Goal: Task Accomplishment & Management: Use online tool/utility

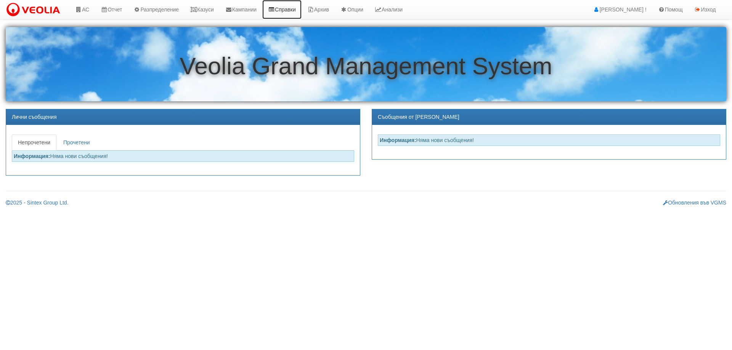
click at [289, 11] on link "Справки" at bounding box center [281, 9] width 39 height 19
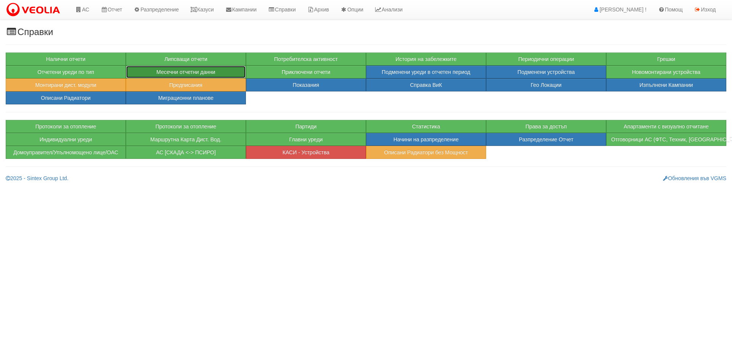
click at [215, 73] on button "Месечни отчетни данни" at bounding box center [186, 72] width 120 height 13
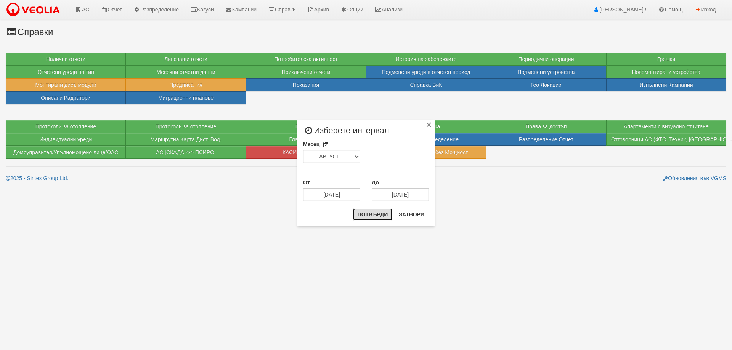
click at [371, 217] on button "Потвърди" at bounding box center [373, 215] width 40 height 12
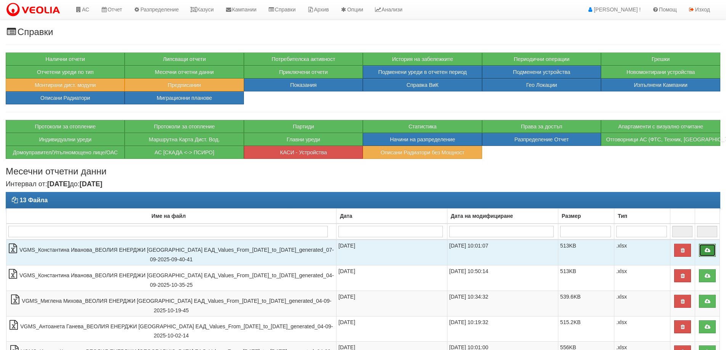
click at [713, 249] on link at bounding box center [707, 250] width 17 height 13
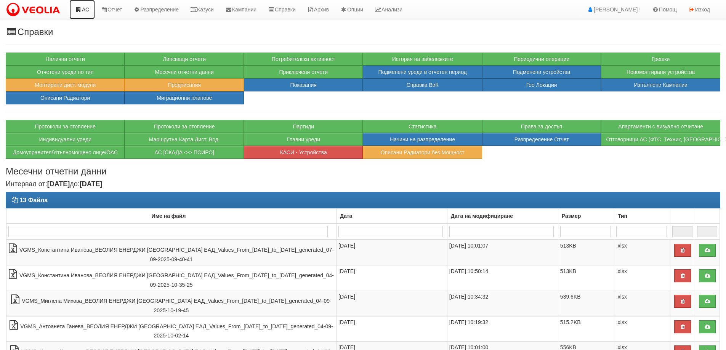
click at [87, 9] on link "АС" at bounding box center [82, 9] width 26 height 19
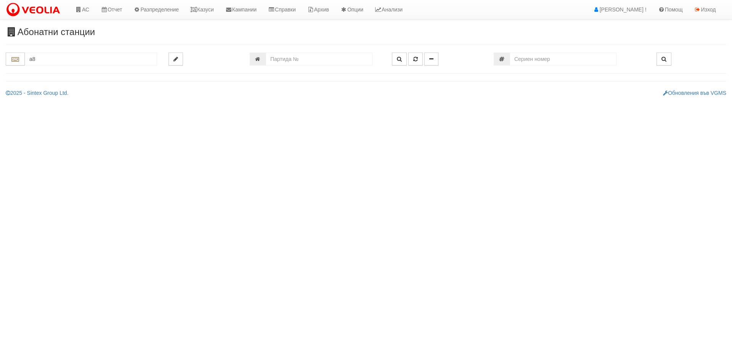
type input "a"
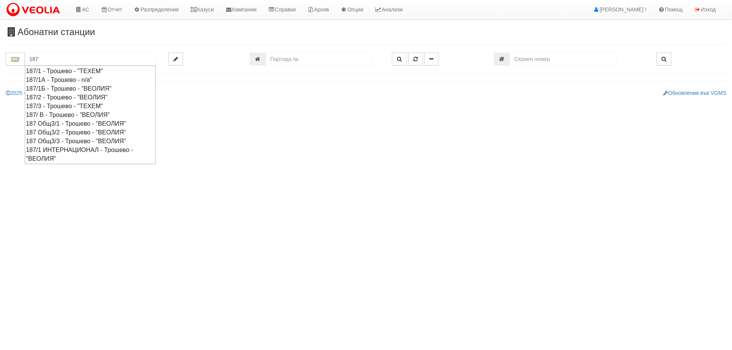
click at [70, 88] on div "187/1Б - Трошево - "ВЕОЛИЯ"" at bounding box center [90, 88] width 128 height 9
type input "187/1Б - Трошево - "ВЕОЛИЯ""
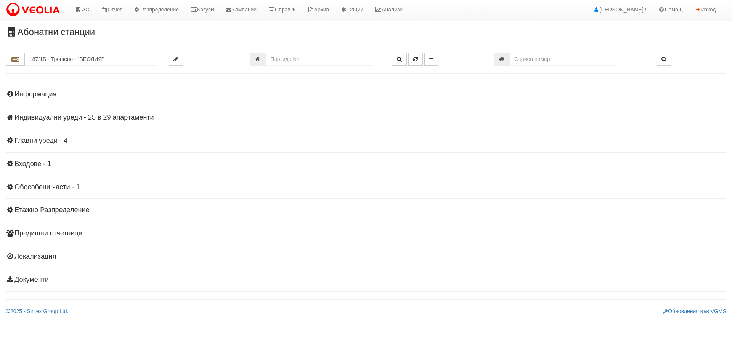
click at [101, 124] on div "Информация Параметри Брой Апартаменти: 29 Ползватели 07/2025 34 % 0 % 41" at bounding box center [366, 186] width 720 height 210
click at [103, 120] on h4 "Индивидуални уреди - 25 в 29 апартаменти" at bounding box center [366, 118] width 720 height 8
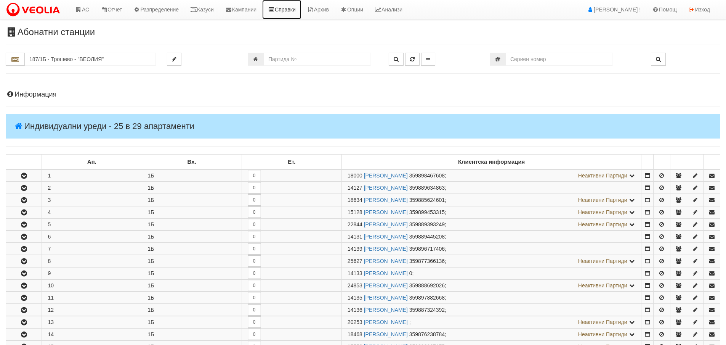
click at [290, 11] on link "Справки" at bounding box center [281, 9] width 39 height 19
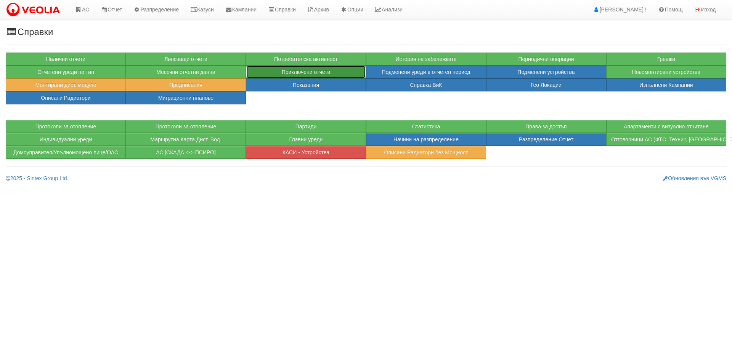
click at [267, 70] on button "Приключени отчети" at bounding box center [306, 72] width 120 height 13
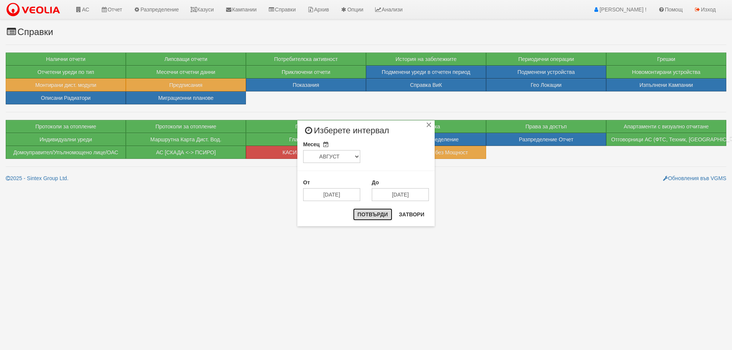
click at [373, 213] on button "Потвърди" at bounding box center [373, 215] width 40 height 12
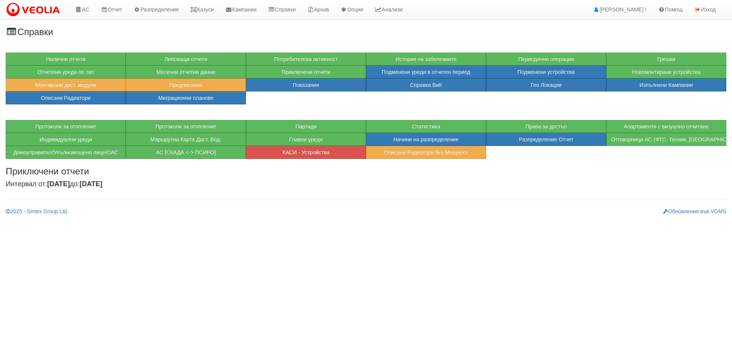
select select "1"
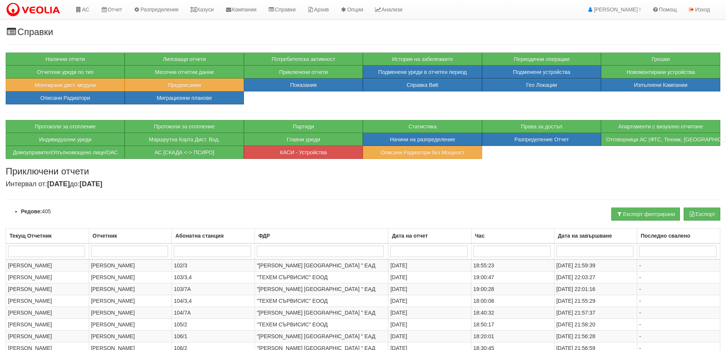
click at [207, 252] on input "search" at bounding box center [212, 251] width 77 height 11
type input "187"
click at [290, 266] on td ""ВЕОЛИЯ ЕНЕРДЖИ ВАРНА " ЕАД" at bounding box center [322, 266] width 134 height 12
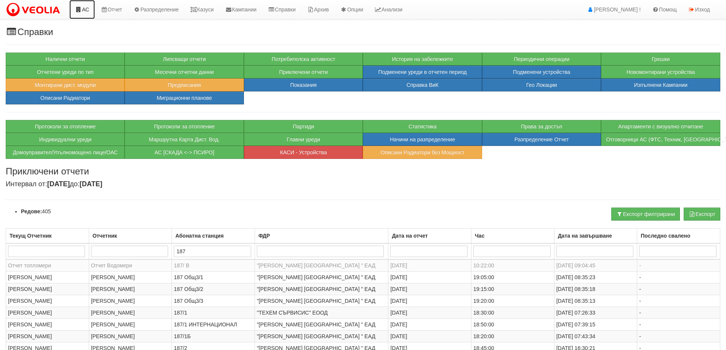
click at [88, 10] on link "АС" at bounding box center [82, 9] width 26 height 19
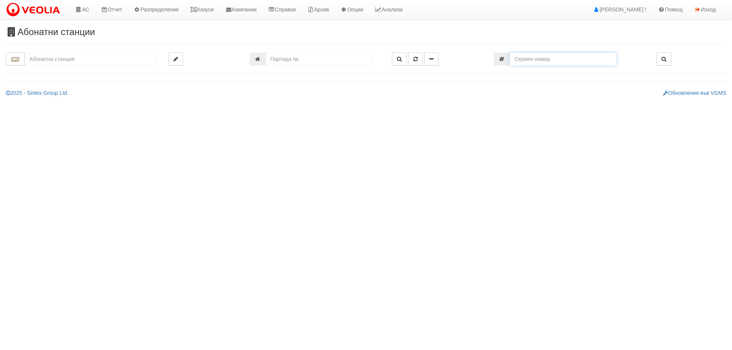
click at [528, 58] on input "number" at bounding box center [563, 59] width 107 height 13
paste input "61024219"
type input "61024219"
type input "187/2 - "[PERSON_NAME] [GEOGRAPHIC_DATA] " ЕАД"
type input "18605"
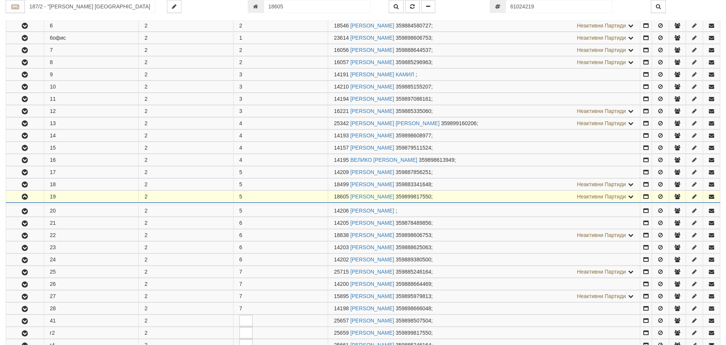
scroll to position [407, 0]
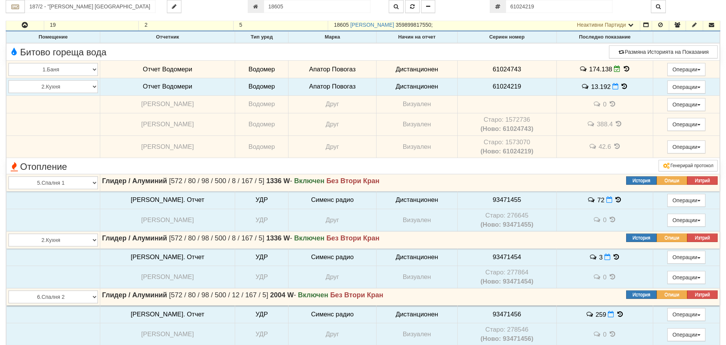
click at [621, 88] on icon at bounding box center [625, 86] width 8 height 6
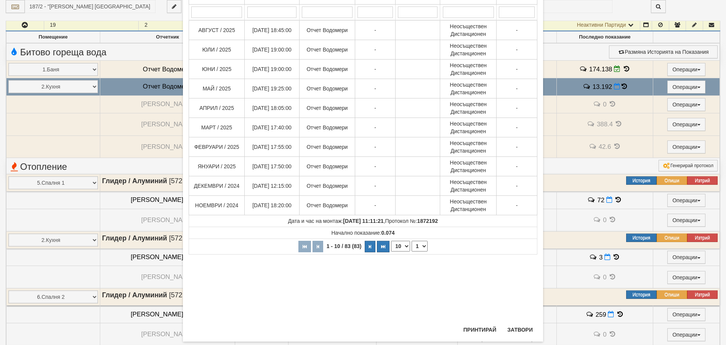
scroll to position [76, 0]
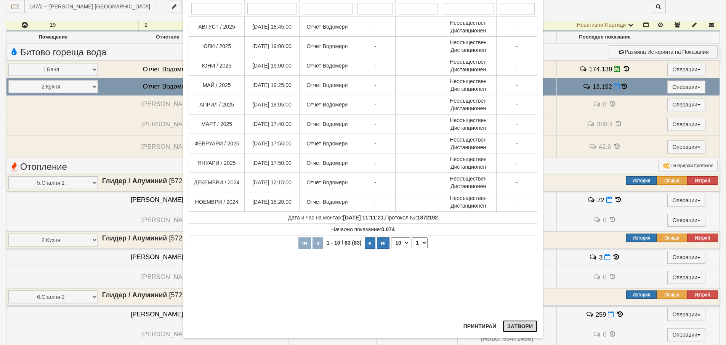
click at [516, 327] on button "Затвори" at bounding box center [520, 326] width 35 height 12
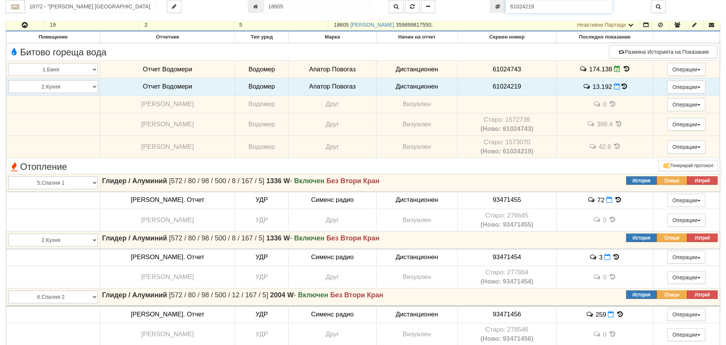
click at [566, 9] on input "61024219" at bounding box center [559, 6] width 107 height 13
paste input "52951843"
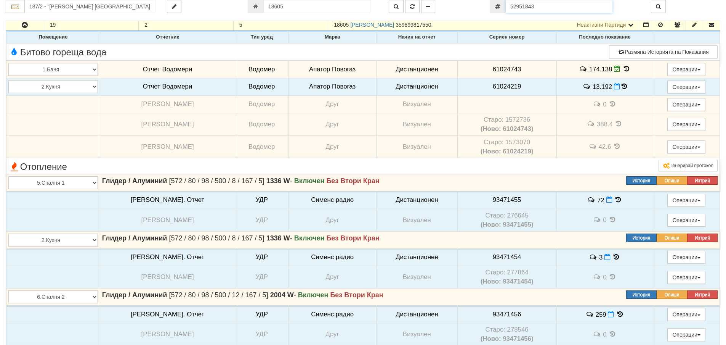
type input "52951843"
type input "14210"
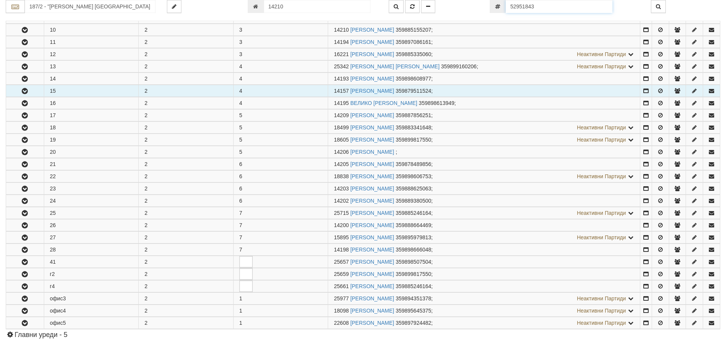
scroll to position [297, 0]
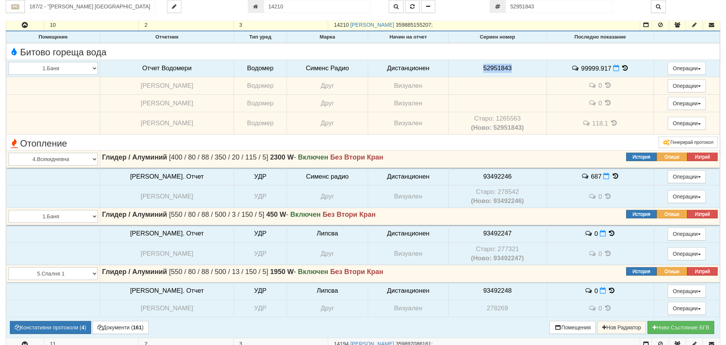
drag, startPoint x: 500, startPoint y: 69, endPoint x: 471, endPoint y: 69, distance: 29.0
click at [471, 69] on td "52951843" at bounding box center [497, 68] width 98 height 18
copy span "52951843"
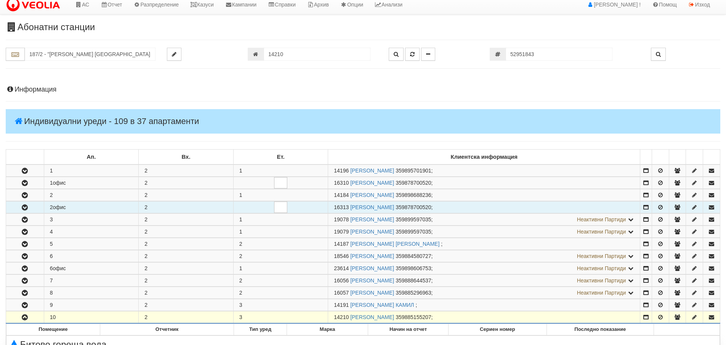
scroll to position [0, 0]
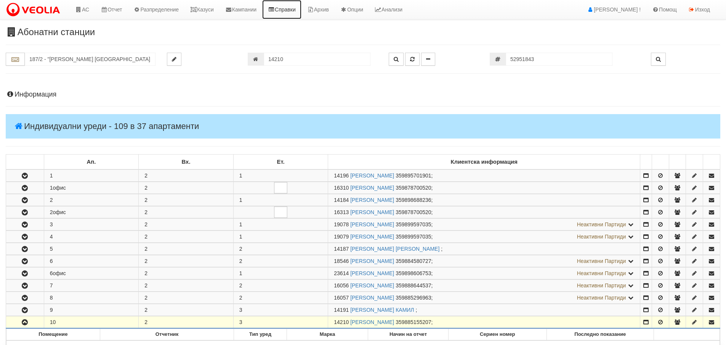
click at [302, 8] on link "Справки" at bounding box center [281, 9] width 39 height 19
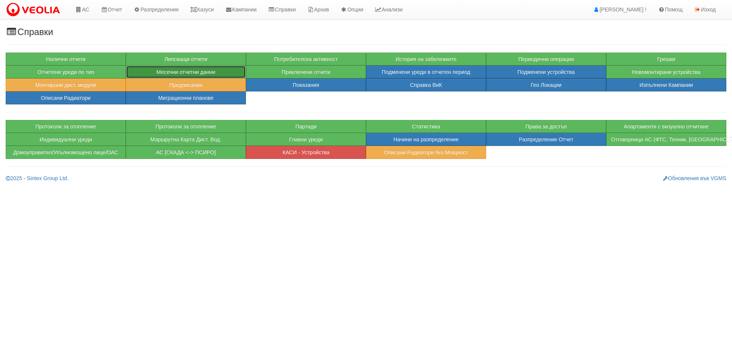
click at [189, 71] on button "Месечни отчетни данни" at bounding box center [186, 72] width 120 height 13
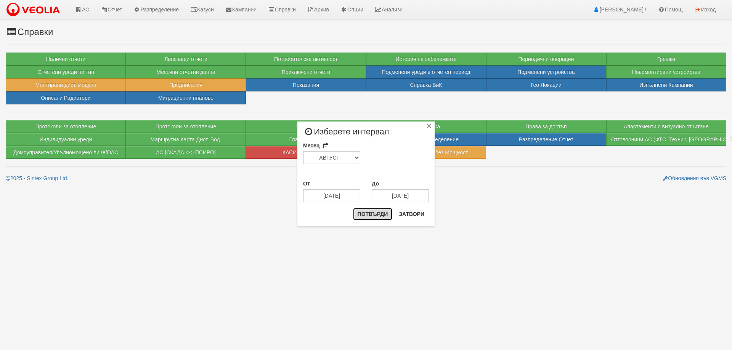
click at [358, 216] on button "Потвърди" at bounding box center [373, 214] width 40 height 12
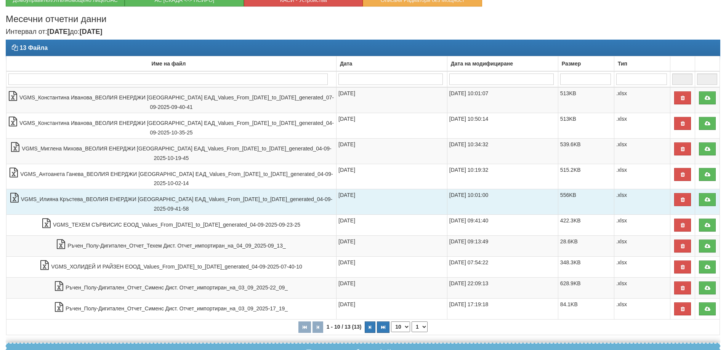
scroll to position [193, 0]
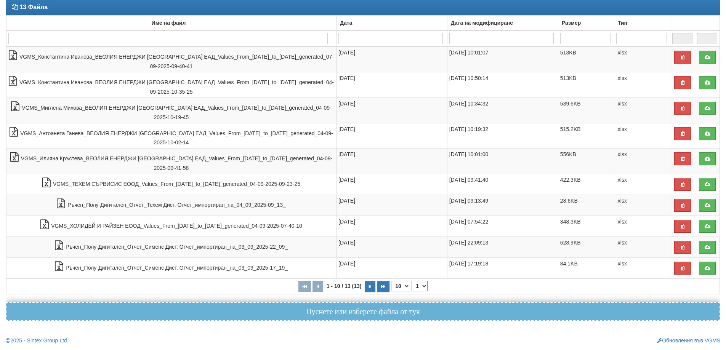
click at [398, 287] on select "10 20 30 40" at bounding box center [400, 286] width 19 height 11
select select "20"
click at [391, 292] on select "10 20 30 40" at bounding box center [400, 286] width 19 height 11
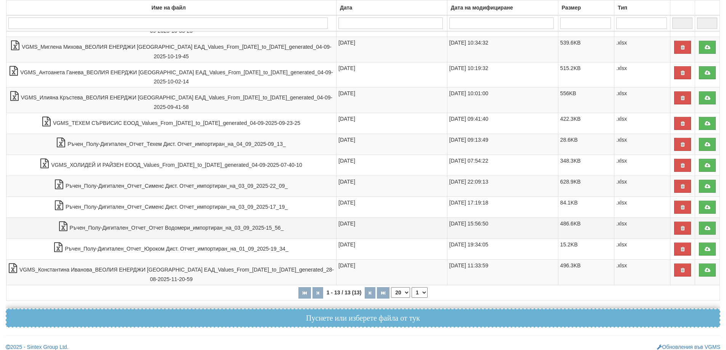
scroll to position [261, 0]
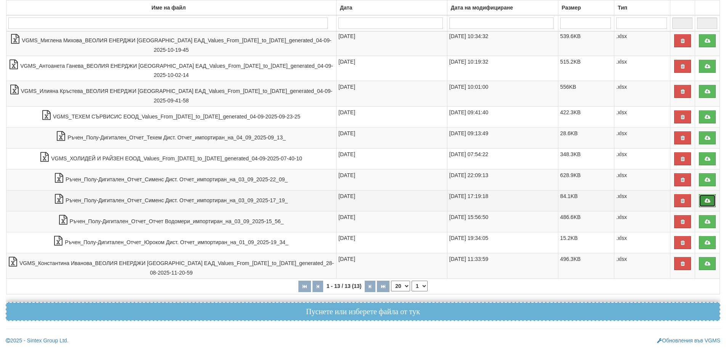
click at [707, 201] on icon at bounding box center [707, 200] width 7 height 5
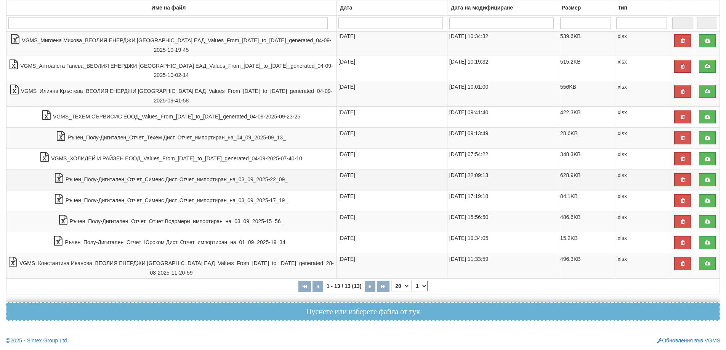
click at [717, 183] on td at bounding box center [707, 179] width 25 height 21
click at [715, 181] on link at bounding box center [707, 179] width 17 height 13
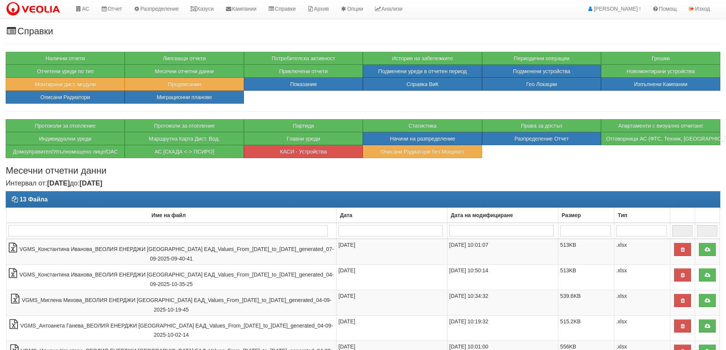
scroll to position [0, 0]
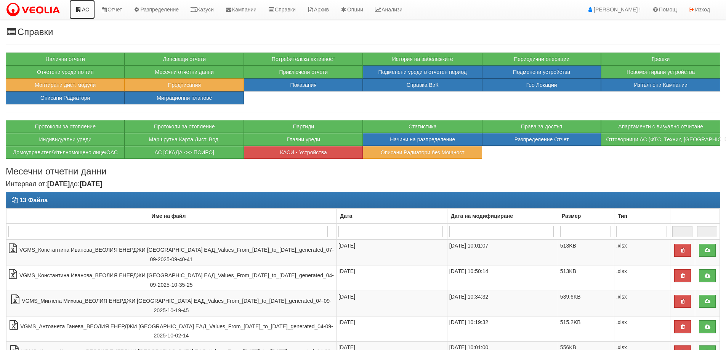
click at [80, 10] on icon at bounding box center [78, 9] width 7 height 5
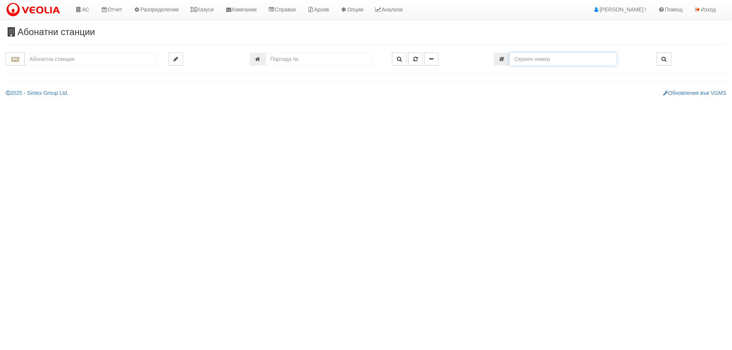
click at [520, 61] on input "number" at bounding box center [563, 59] width 107 height 13
paste input "51005003"
type input "51005003"
type input "018П/ Г - "[PERSON_NAME] [GEOGRAPHIC_DATA] " ЕАД"
type input "24429"
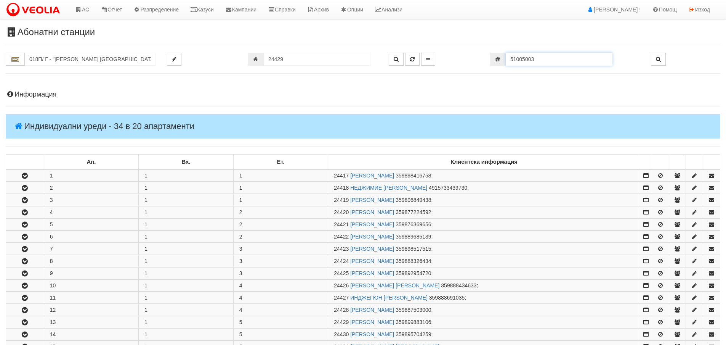
scroll to position [255, 0]
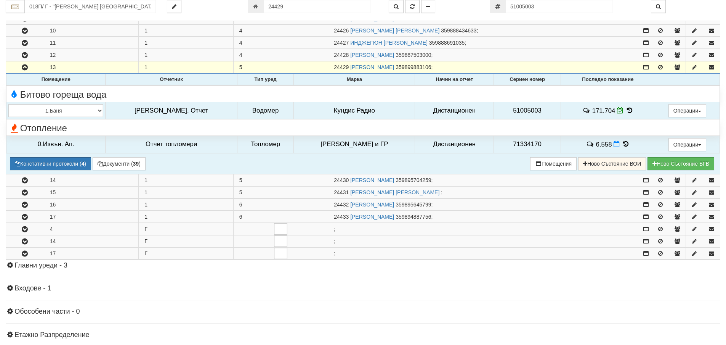
click at [626, 111] on icon at bounding box center [630, 110] width 8 height 6
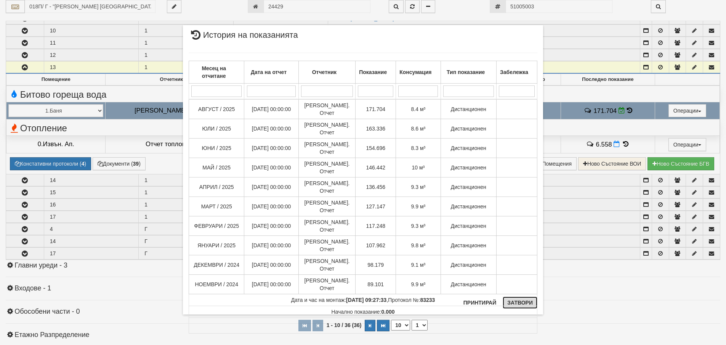
click at [521, 304] on button "Затвори" at bounding box center [520, 302] width 35 height 12
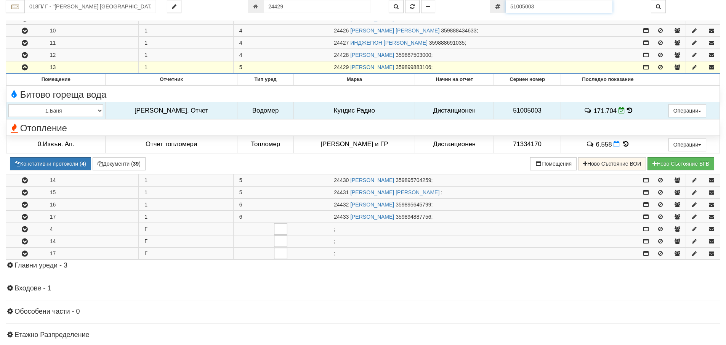
click at [539, 6] on input "51005003" at bounding box center [559, 6] width 107 height 13
paste input "13115696"
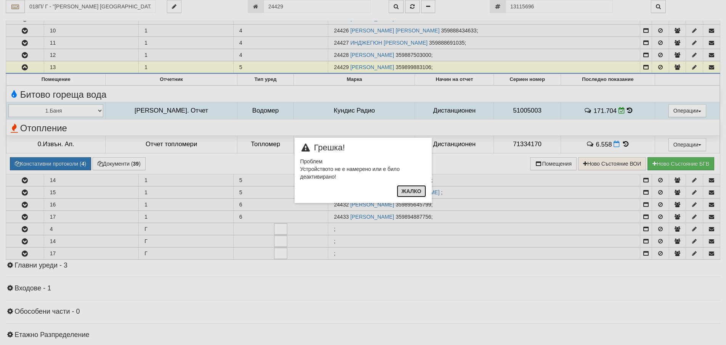
click at [411, 189] on button "Жалко" at bounding box center [411, 191] width 29 height 12
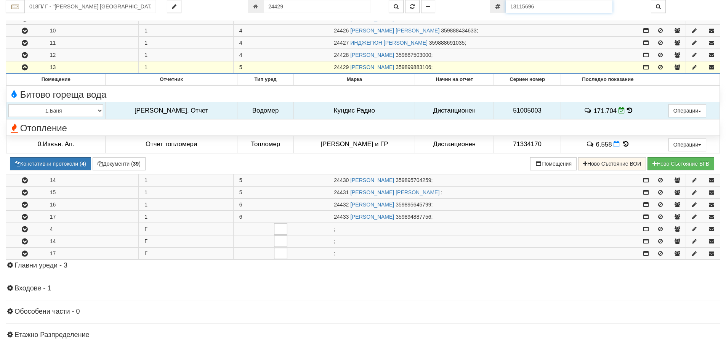
click at [557, 5] on input "13115696" at bounding box center [559, 6] width 107 height 13
paste input "2367782"
type input "12367782"
type input "009/Б - "[PERSON_NAME] [GEOGRAPHIC_DATA] " ЕАД"
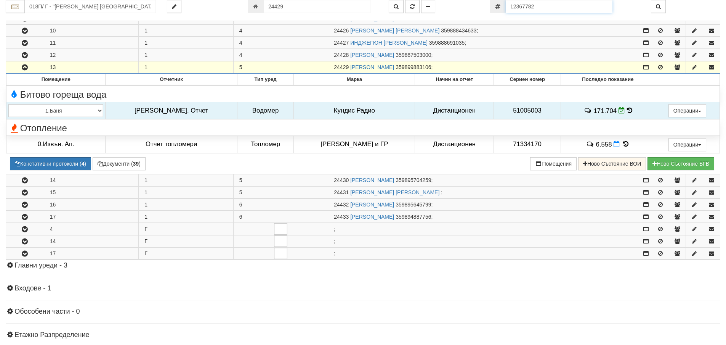
type input "23792"
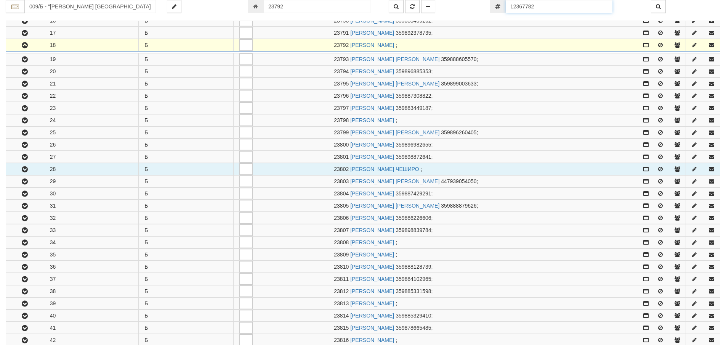
scroll to position [358, 0]
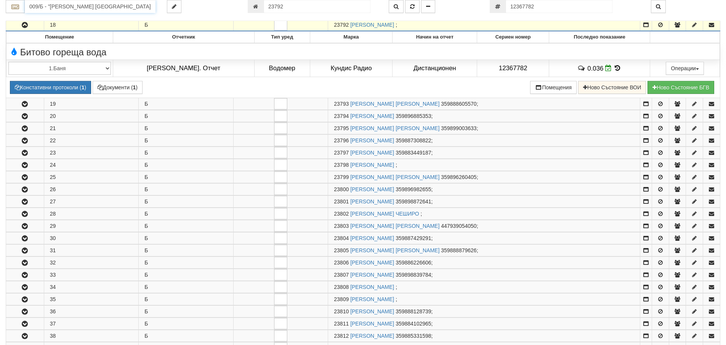
click at [145, 5] on input "009/Б - "[PERSON_NAME] [GEOGRAPHIC_DATA] " ЕАД" at bounding box center [90, 6] width 131 height 13
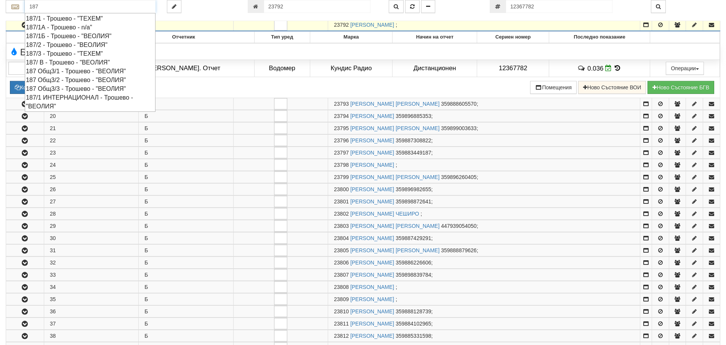
click at [69, 46] on div "187/2 - Трошево - "ВЕОЛИЯ"" at bounding box center [90, 44] width 128 height 9
type input "187/2 - Трошево - "ВЕОЛИЯ""
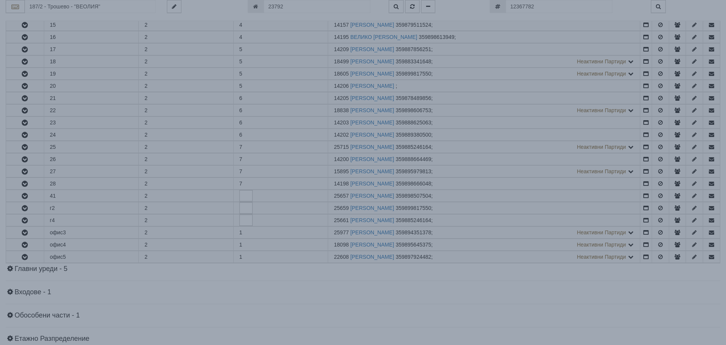
scroll to position [0, 0]
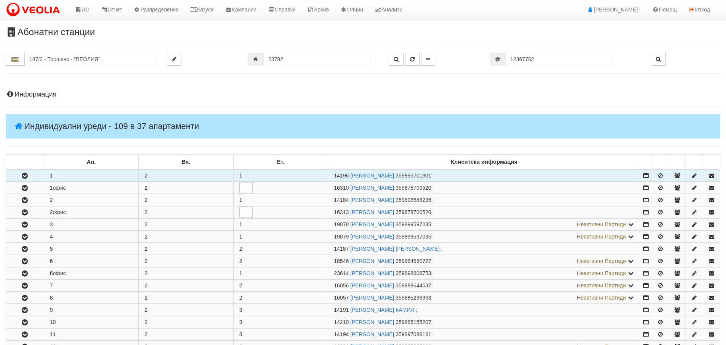
click at [27, 175] on icon "button" at bounding box center [24, 175] width 9 height 5
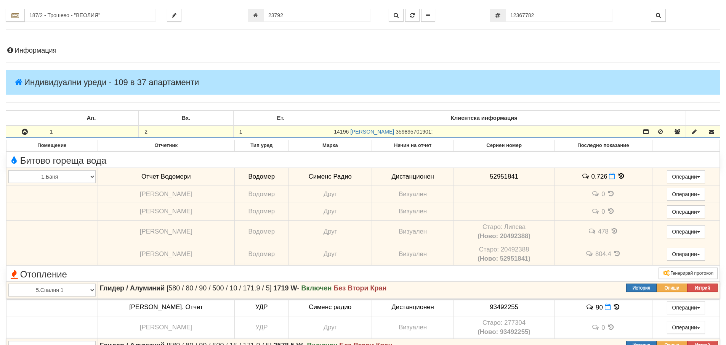
scroll to position [76, 0]
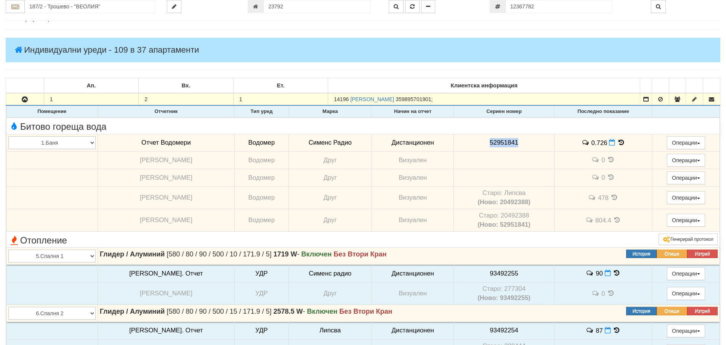
drag, startPoint x: 513, startPoint y: 144, endPoint x: 463, endPoint y: 144, distance: 49.9
click at [462, 144] on td "52951841" at bounding box center [504, 143] width 101 height 18
copy span "52951841"
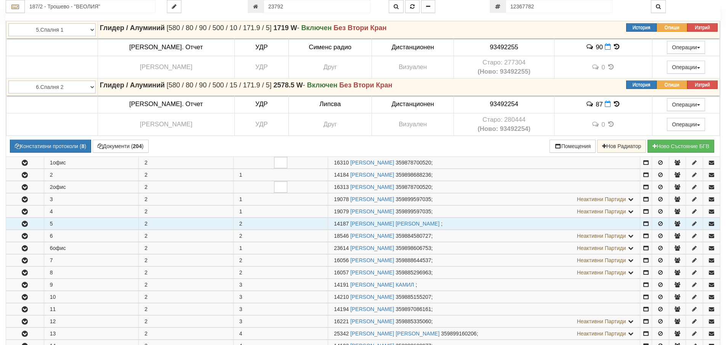
scroll to position [305, 0]
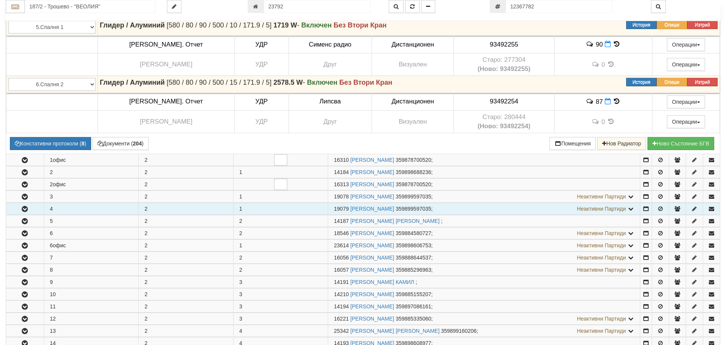
click at [24, 211] on icon "button" at bounding box center [24, 208] width 9 height 5
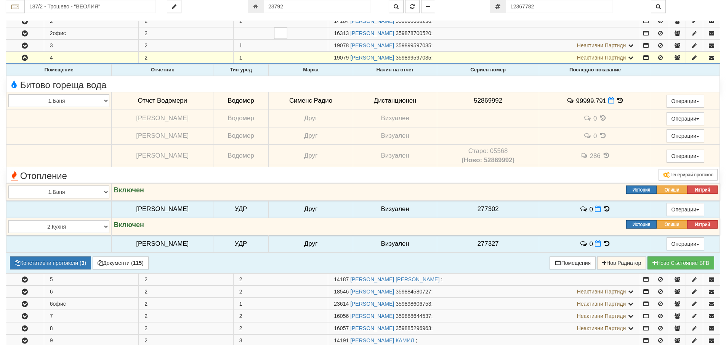
scroll to position [457, 0]
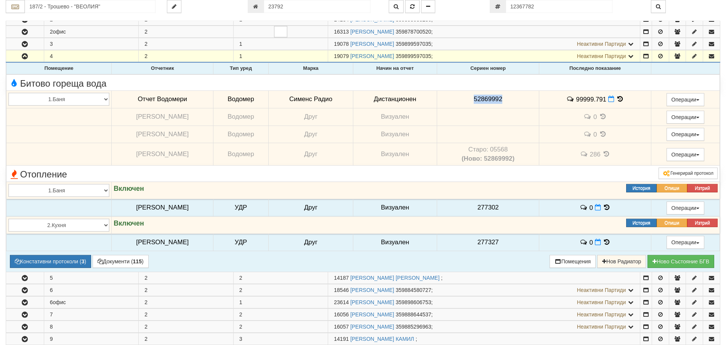
drag, startPoint x: 510, startPoint y: 96, endPoint x: 463, endPoint y: 98, distance: 46.9
click at [463, 98] on td "52869992" at bounding box center [488, 99] width 103 height 18
copy span "52869992"
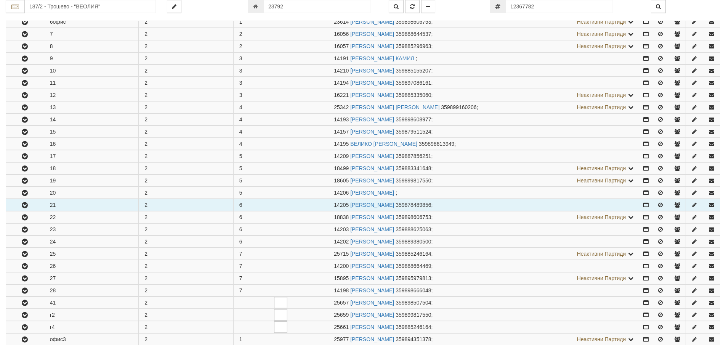
scroll to position [762, 0]
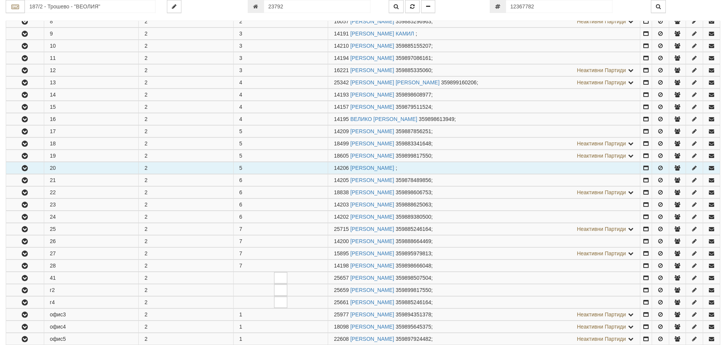
click at [19, 167] on button "button" at bounding box center [25, 167] width 38 height 11
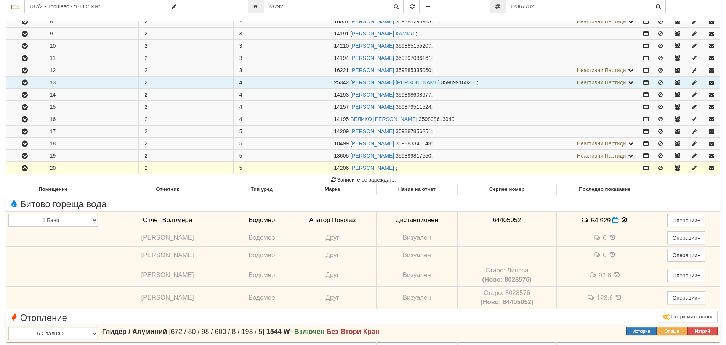
click at [27, 88] on button "button" at bounding box center [25, 82] width 38 height 11
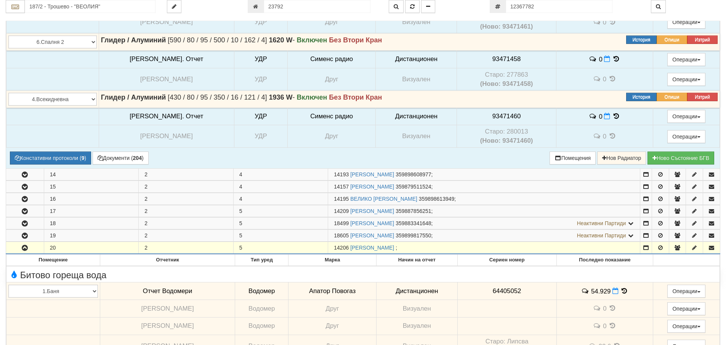
scroll to position [1144, 0]
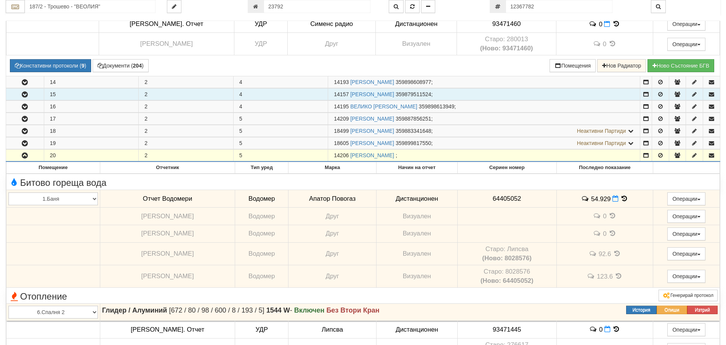
click at [21, 95] on icon "button" at bounding box center [24, 94] width 9 height 5
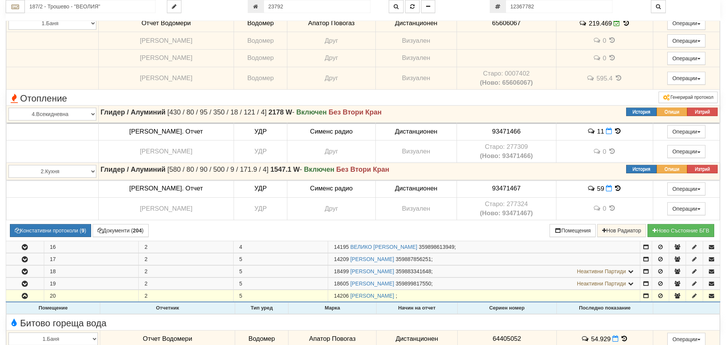
scroll to position [1410, 0]
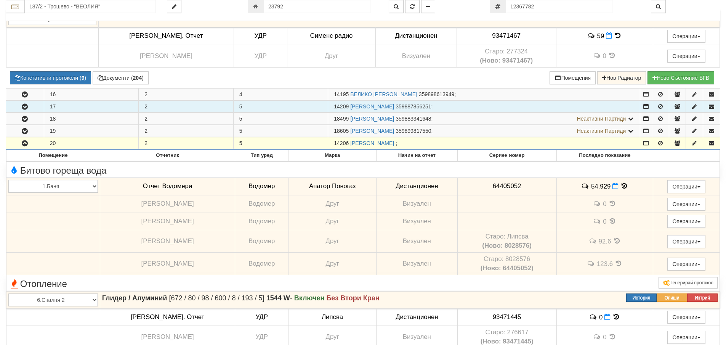
click at [32, 107] on button "button" at bounding box center [25, 106] width 38 height 11
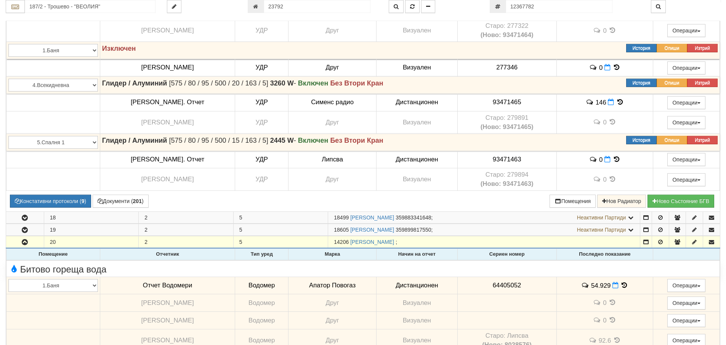
scroll to position [1792, 0]
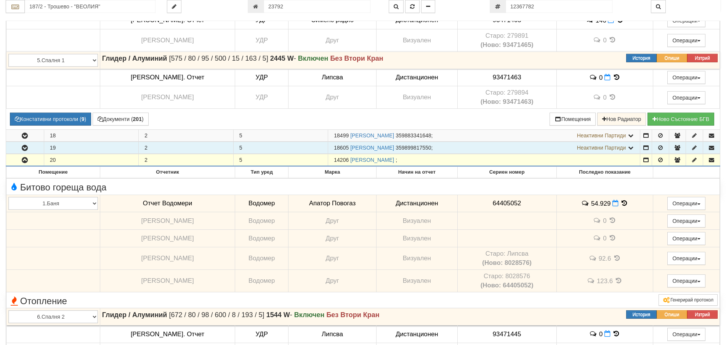
click at [35, 152] on button "button" at bounding box center [25, 147] width 38 height 11
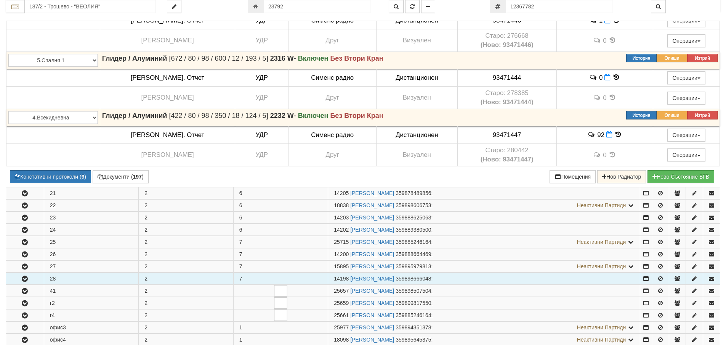
scroll to position [2706, 0]
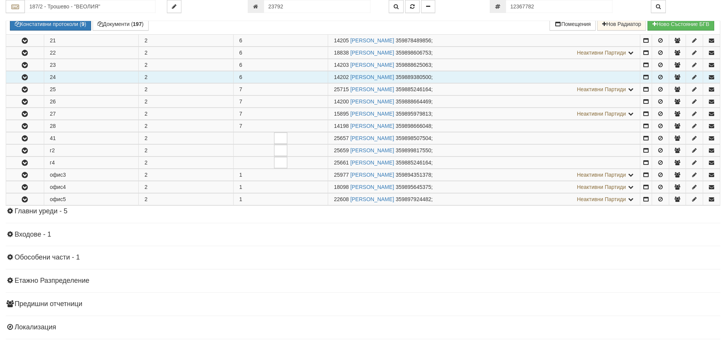
click at [16, 76] on button "button" at bounding box center [25, 76] width 38 height 11
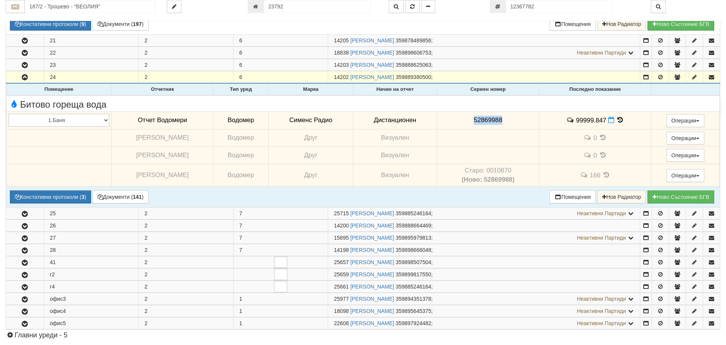
drag, startPoint x: 516, startPoint y: 120, endPoint x: 489, endPoint y: 120, distance: 26.7
click at [476, 119] on td "52869988" at bounding box center [488, 121] width 103 height 18
drag, startPoint x: 489, startPoint y: 120, endPoint x: 527, endPoint y: 113, distance: 38.4
click at [528, 109] on div "Битово гореща вода" at bounding box center [363, 104] width 721 height 12
drag, startPoint x: 522, startPoint y: 120, endPoint x: 464, endPoint y: 118, distance: 58.0
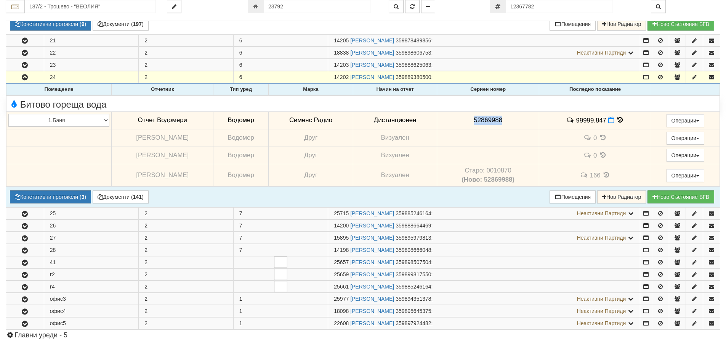
click at [464, 118] on td "52869988" at bounding box center [488, 121] width 103 height 18
copy span "52869988"
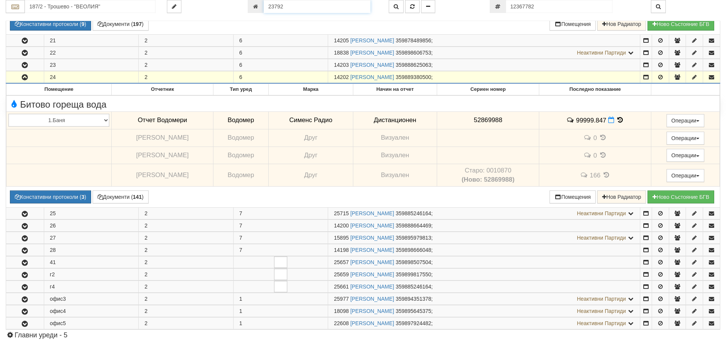
click at [342, 5] on input "23792" at bounding box center [317, 6] width 107 height 13
type input "8318"
type input "003А/1 - "[PERSON_NAME] [GEOGRAPHIC_DATA] " ЕАД"
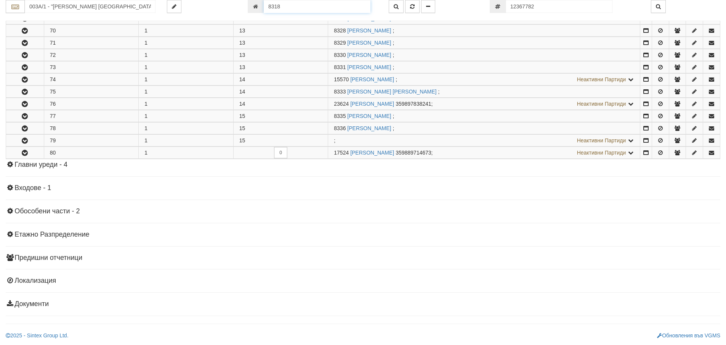
scroll to position [870, 0]
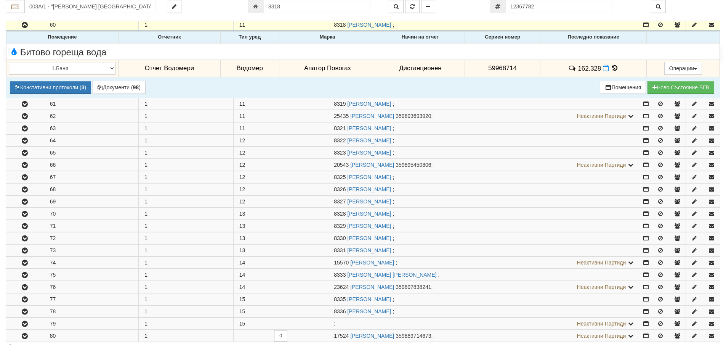
click at [614, 67] on icon at bounding box center [615, 68] width 8 height 6
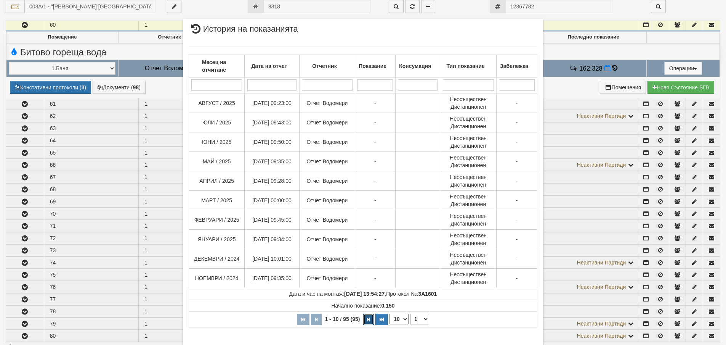
click at [367, 320] on icon "button" at bounding box center [368, 319] width 2 height 4
click at [369, 320] on icon "button" at bounding box center [370, 319] width 2 height 4
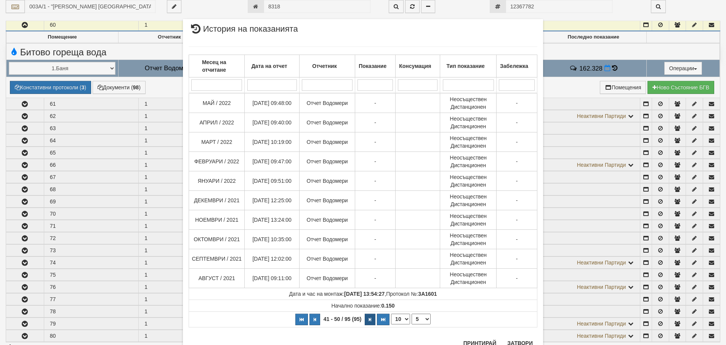
select select "6"
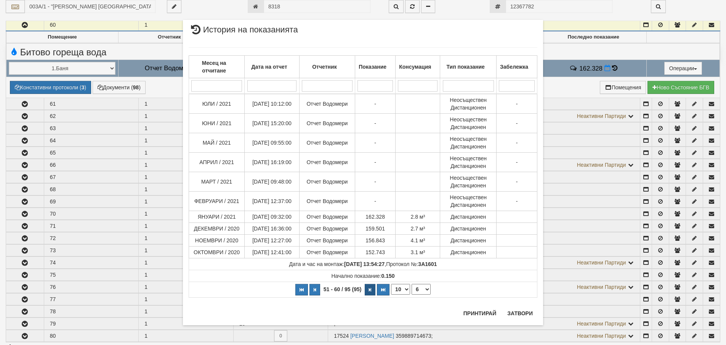
click at [366, 320] on div "× История на показанията Месец на отчитане Дата на отчет Отчетник Показание Кон…" at bounding box center [363, 172] width 360 height 305
click at [475, 287] on th "51 - 60 / 95 (95) 10 20 30 40 1 2 3 4 5 6 7 8 9 10" at bounding box center [363, 289] width 348 height 16
click at [516, 313] on button "Затвори" at bounding box center [520, 313] width 35 height 12
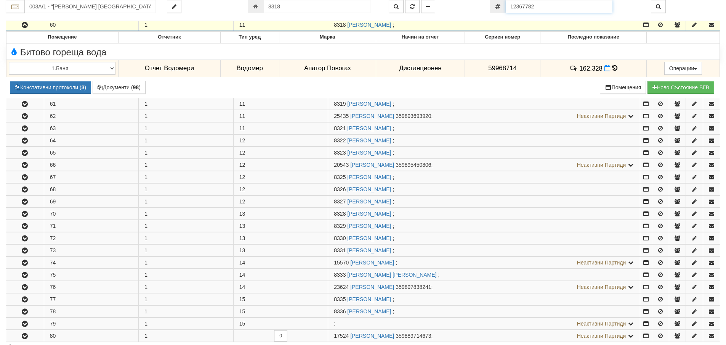
click at [543, 7] on input "12367782" at bounding box center [559, 6] width 107 height 13
paste input "57936740"
type input "57936740"
type input "004/1,2 - "[PERSON_NAME] [GEOGRAPHIC_DATA] " ЕАД"
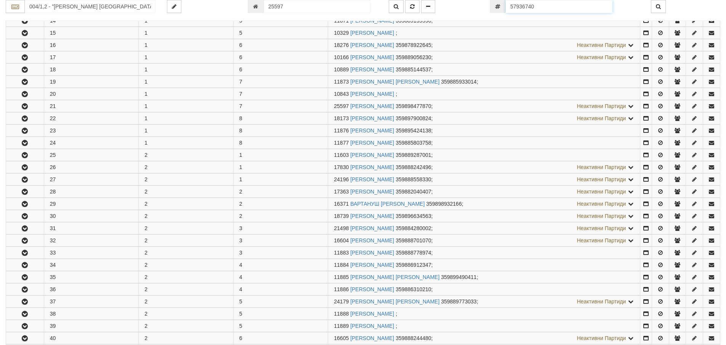
scroll to position [395, 0]
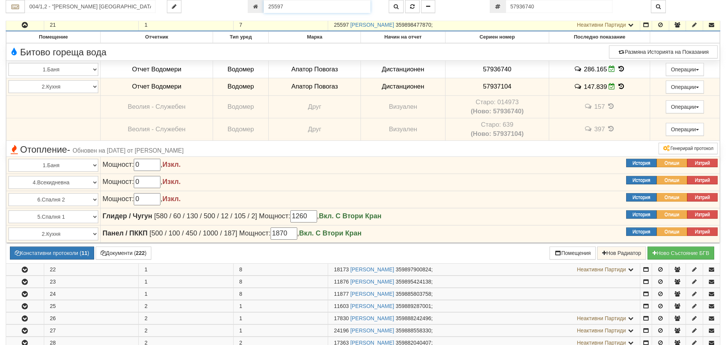
click at [310, 5] on input "25597" at bounding box center [317, 6] width 107 height 13
paste input "2172"
type input "22172"
type input "016/8 - "[PERSON_NAME] [GEOGRAPHIC_DATA] " ЕАД"
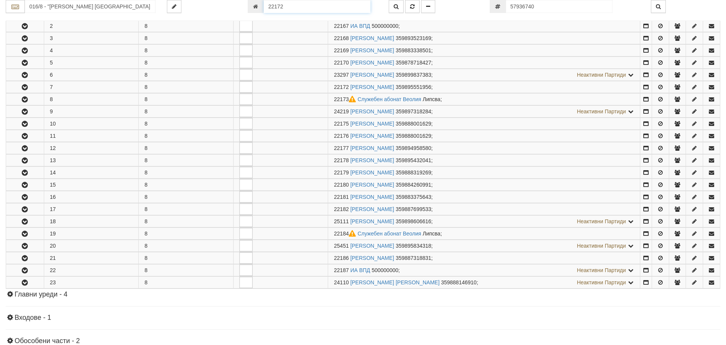
scroll to position [224, 0]
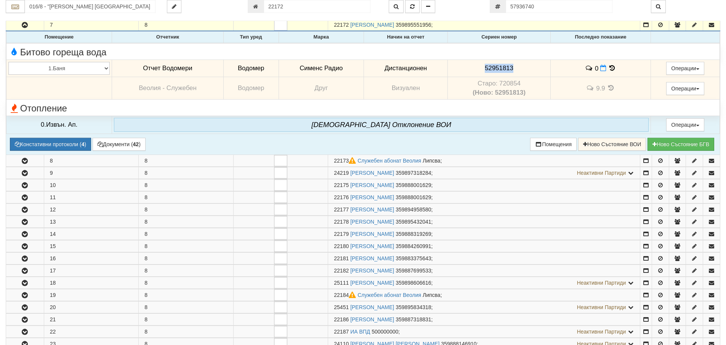
drag, startPoint x: 516, startPoint y: 67, endPoint x: 481, endPoint y: 68, distance: 34.3
click at [481, 68] on td "52951813" at bounding box center [499, 68] width 103 height 18
copy span "52951813"
click at [59, 142] on button "Констативни протоколи ( 4 )" at bounding box center [50, 144] width 81 height 13
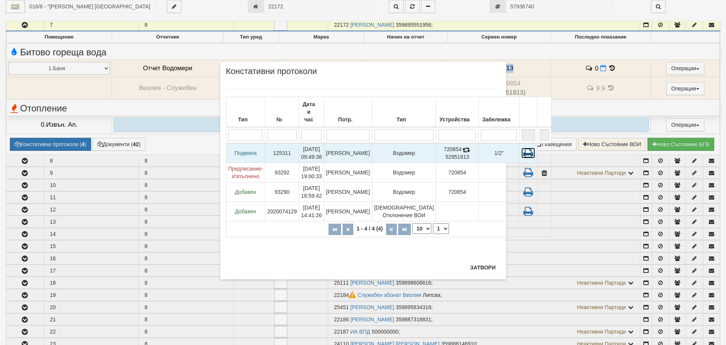
click at [521, 148] on icon at bounding box center [528, 153] width 14 height 11
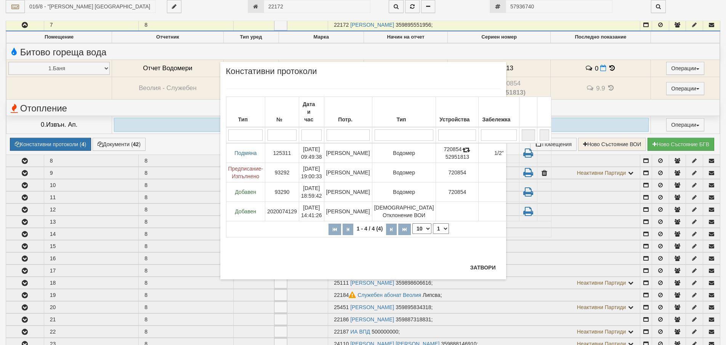
click at [540, 8] on div "× Констативни протоколи Тип № Дата и час Потр. Тип Устройства Забележка 1 - 4 /…" at bounding box center [363, 139] width 446 height 279
click at [490, 265] on button "Затвори" at bounding box center [483, 267] width 35 height 12
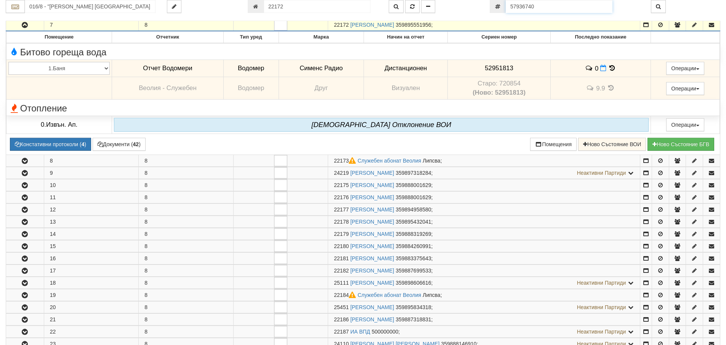
click at [549, 10] on input "57936740" at bounding box center [559, 6] width 107 height 13
paste input "36569658"
type input "36569658"
type input "016/11 - "[PERSON_NAME] [GEOGRAPHIC_DATA] " ЕАД"
type input "22040"
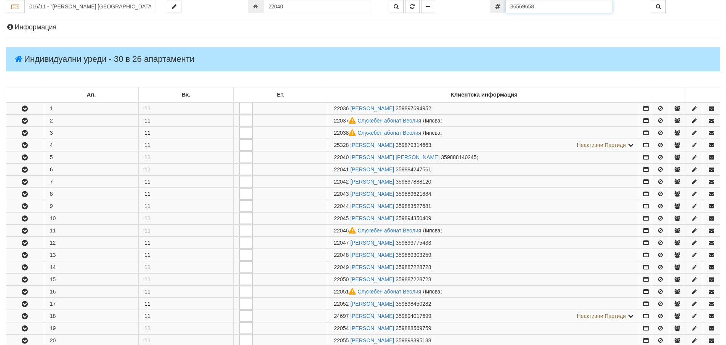
scroll to position [199, 0]
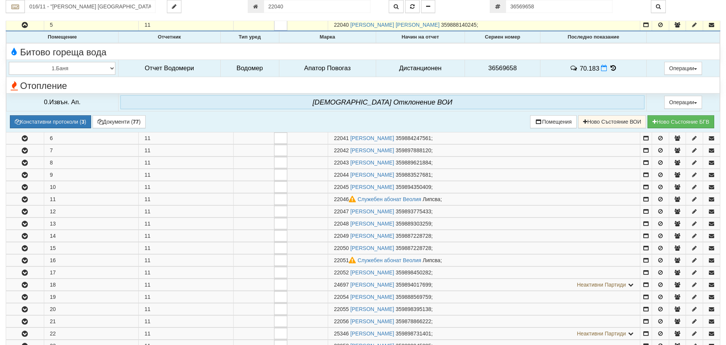
click at [614, 69] on icon at bounding box center [613, 68] width 8 height 6
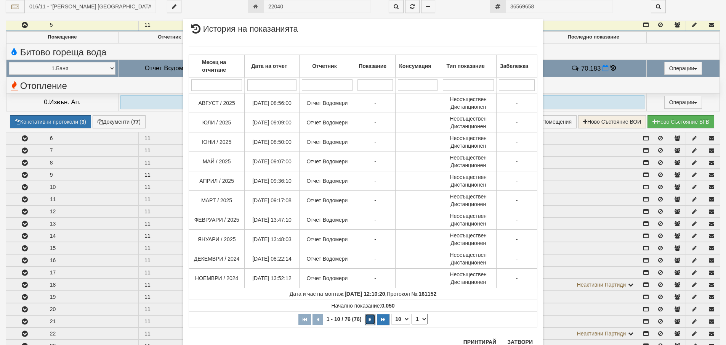
click at [369, 319] on icon "button" at bounding box center [370, 319] width 2 height 4
click at [366, 319] on button "button" at bounding box center [371, 318] width 11 height 11
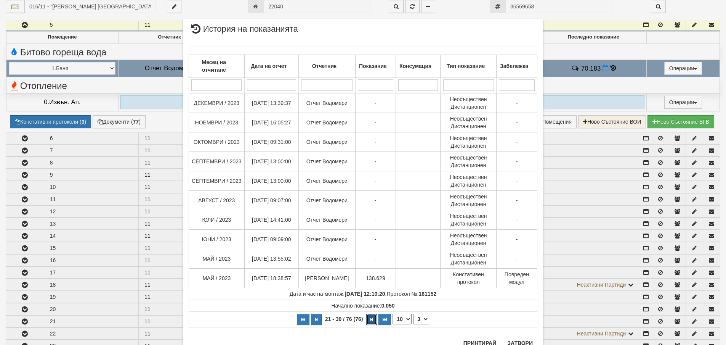
click at [366, 319] on button "button" at bounding box center [371, 318] width 11 height 11
click at [371, 319] on icon "button" at bounding box center [372, 319] width 2 height 4
select select "6"
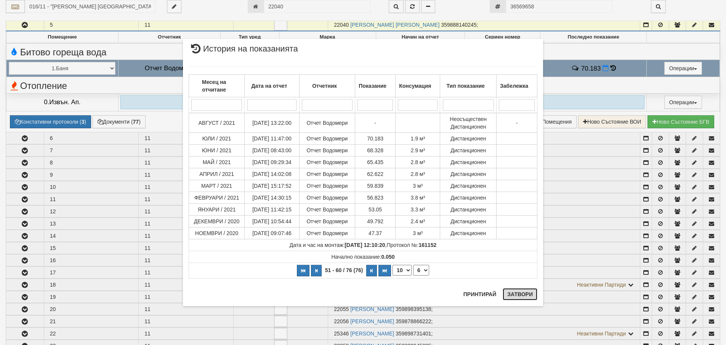
click at [516, 292] on button "Затвори" at bounding box center [520, 294] width 35 height 12
